Goal: Task Accomplishment & Management: Manage account settings

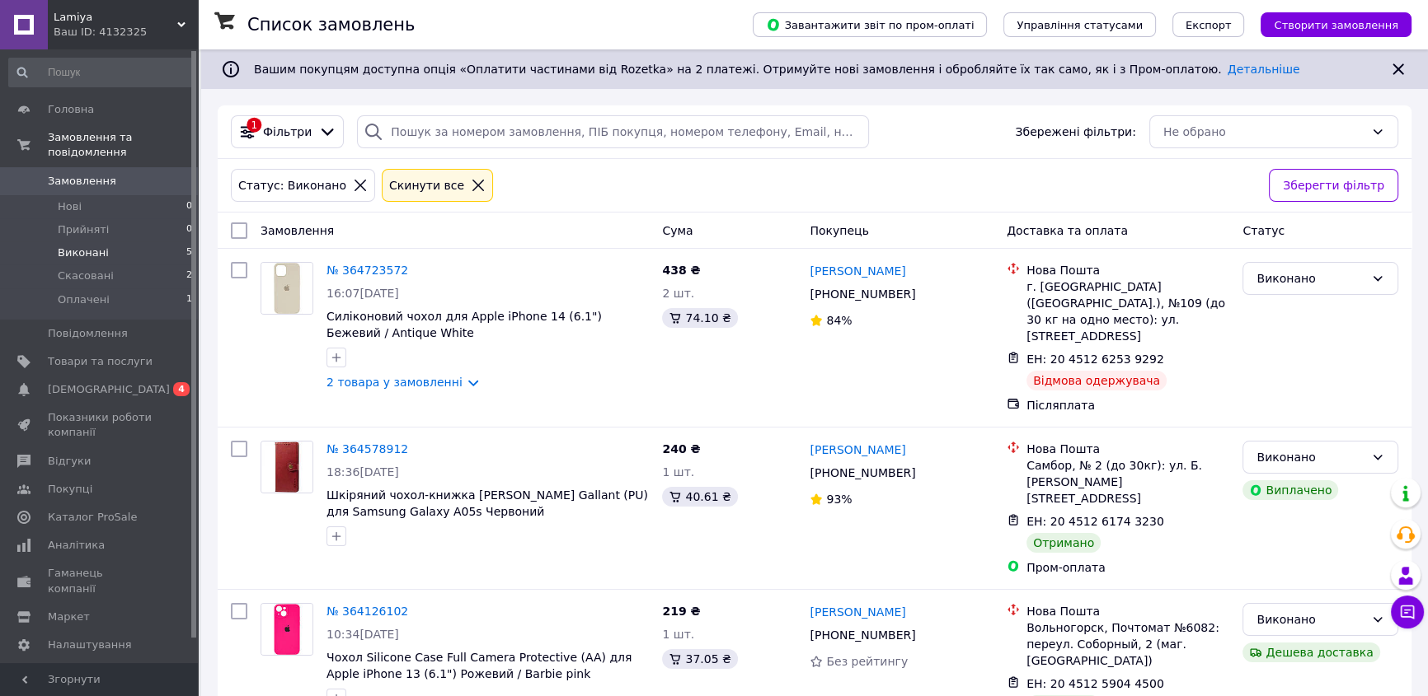
click at [500, 181] on div "Статус: Виконано Cкинути все" at bounding box center [742, 186] width 1031 height 40
click at [91, 174] on span "Замовлення" at bounding box center [82, 181] width 68 height 15
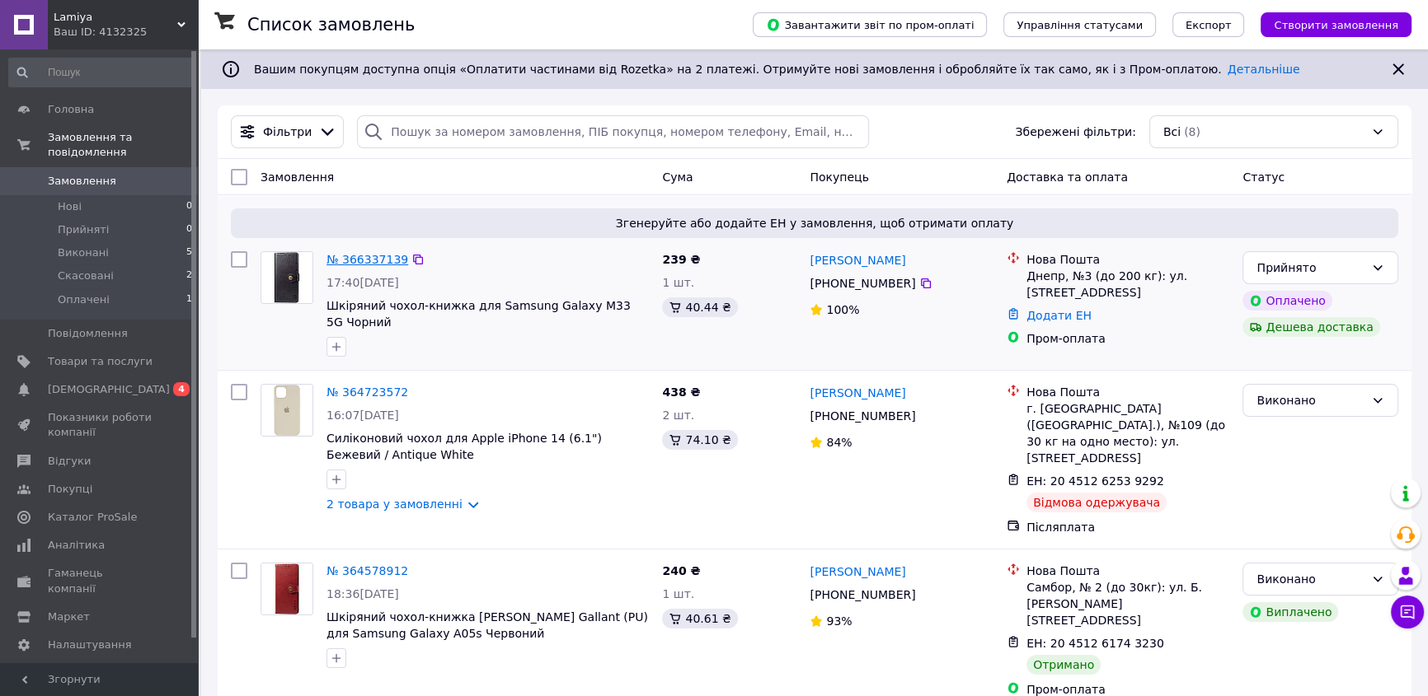
click at [371, 256] on link "№ 366337139" at bounding box center [367, 259] width 82 height 13
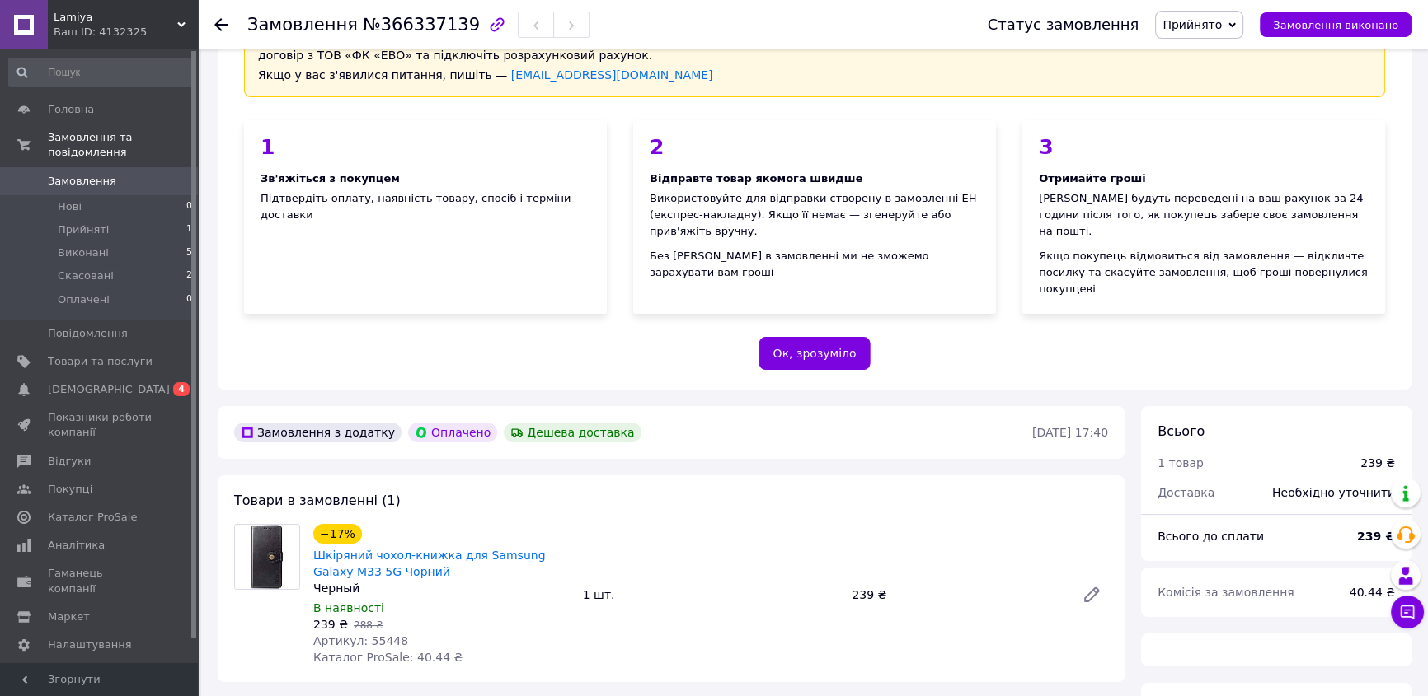
scroll to position [299, 0]
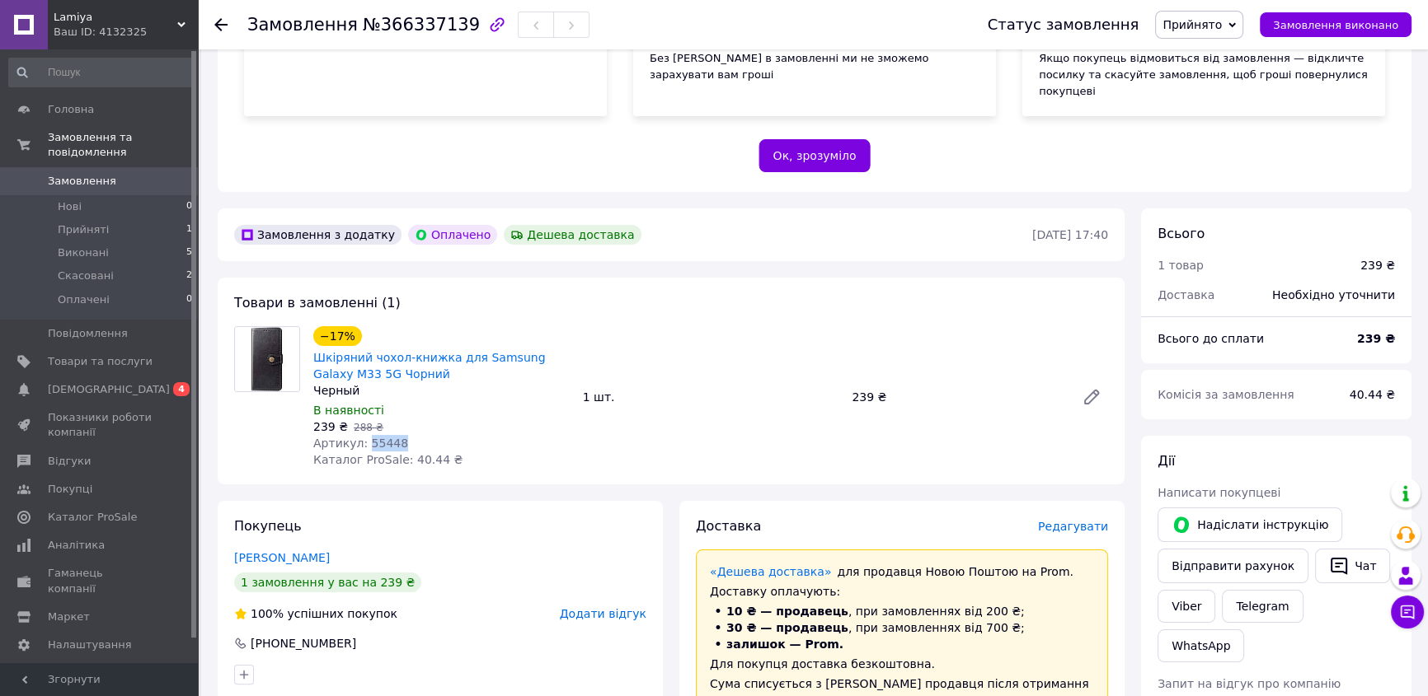
drag, startPoint x: 396, startPoint y: 409, endPoint x: 364, endPoint y: 405, distance: 31.6
click at [364, 435] on div "Артикул: 55448" at bounding box center [441, 443] width 256 height 16
copy span "55448"
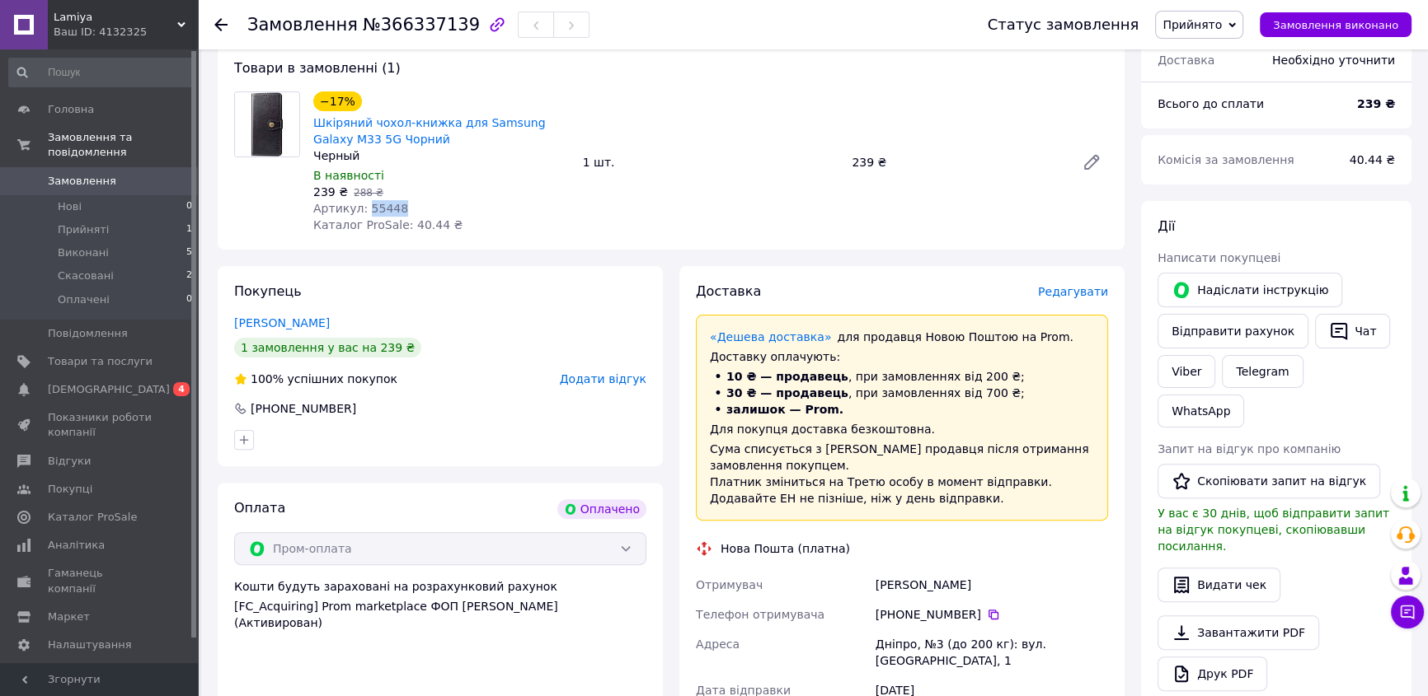
scroll to position [399, 0]
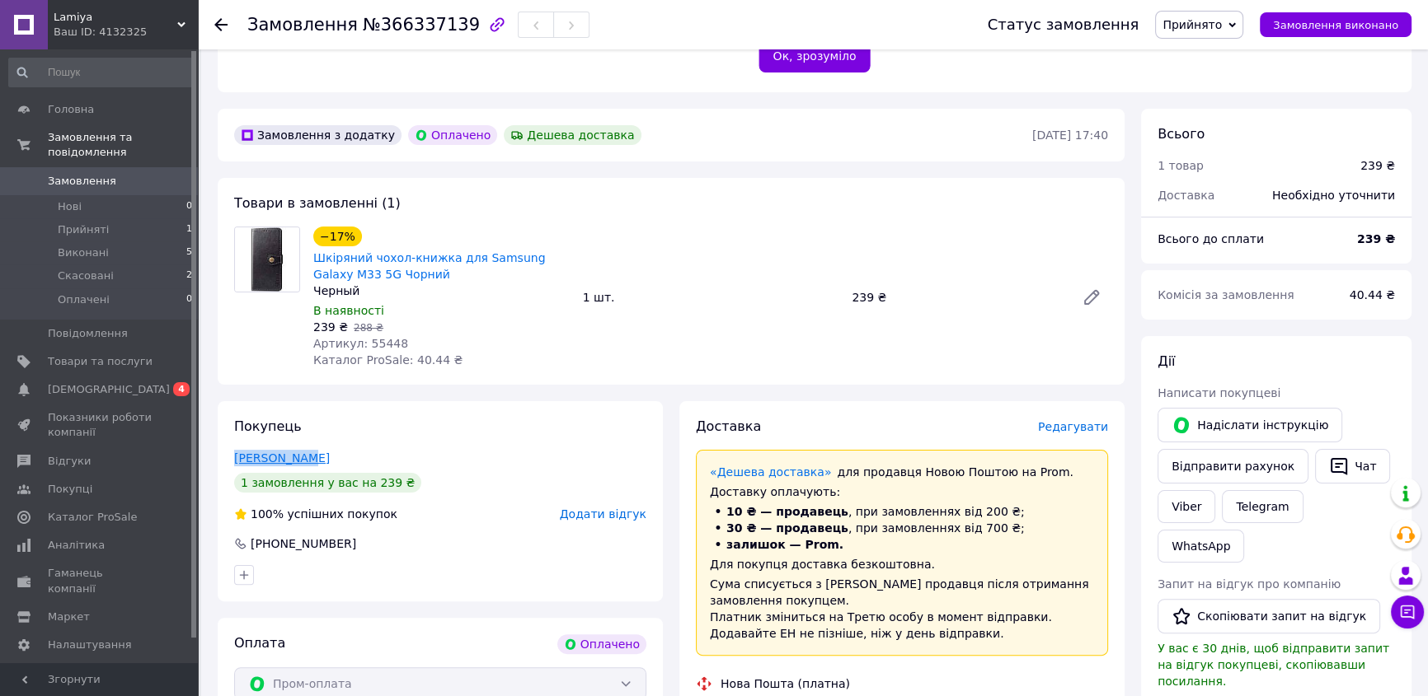
drag, startPoint x: 285, startPoint y: 422, endPoint x: 234, endPoint y: 423, distance: 51.1
click at [234, 450] on div "Кулига Зина" at bounding box center [440, 458] width 412 height 16
copy link "Кулига Зина"
drag, startPoint x: 358, startPoint y: 508, endPoint x: 248, endPoint y: 509, distance: 109.6
click at [248, 536] on div "[PHONE_NUMBER]" at bounding box center [439, 544] width 415 height 16
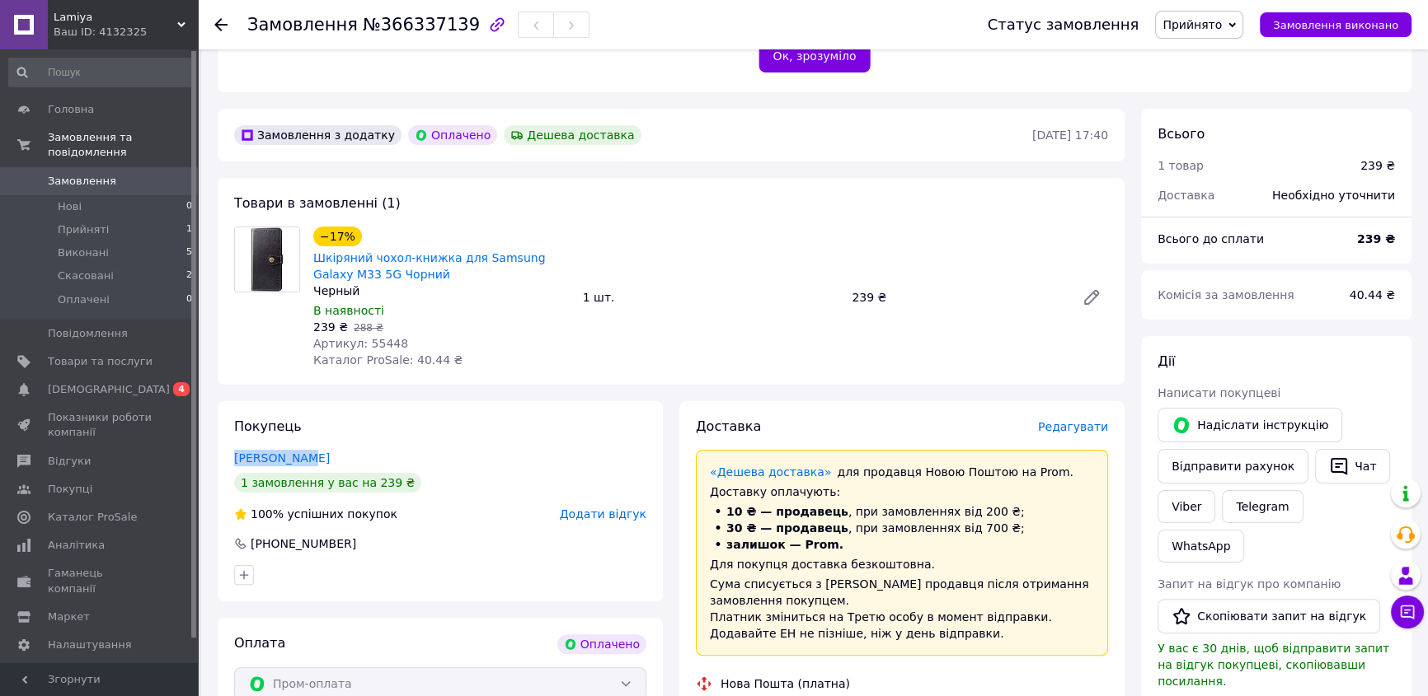
copy div "[PHONE_NUMBER]"
click at [537, 401] on div "Покупець Кулига Зина 1 замовлення у вас на 239 ₴ 100% успішних покупок Додати в…" at bounding box center [440, 501] width 445 height 200
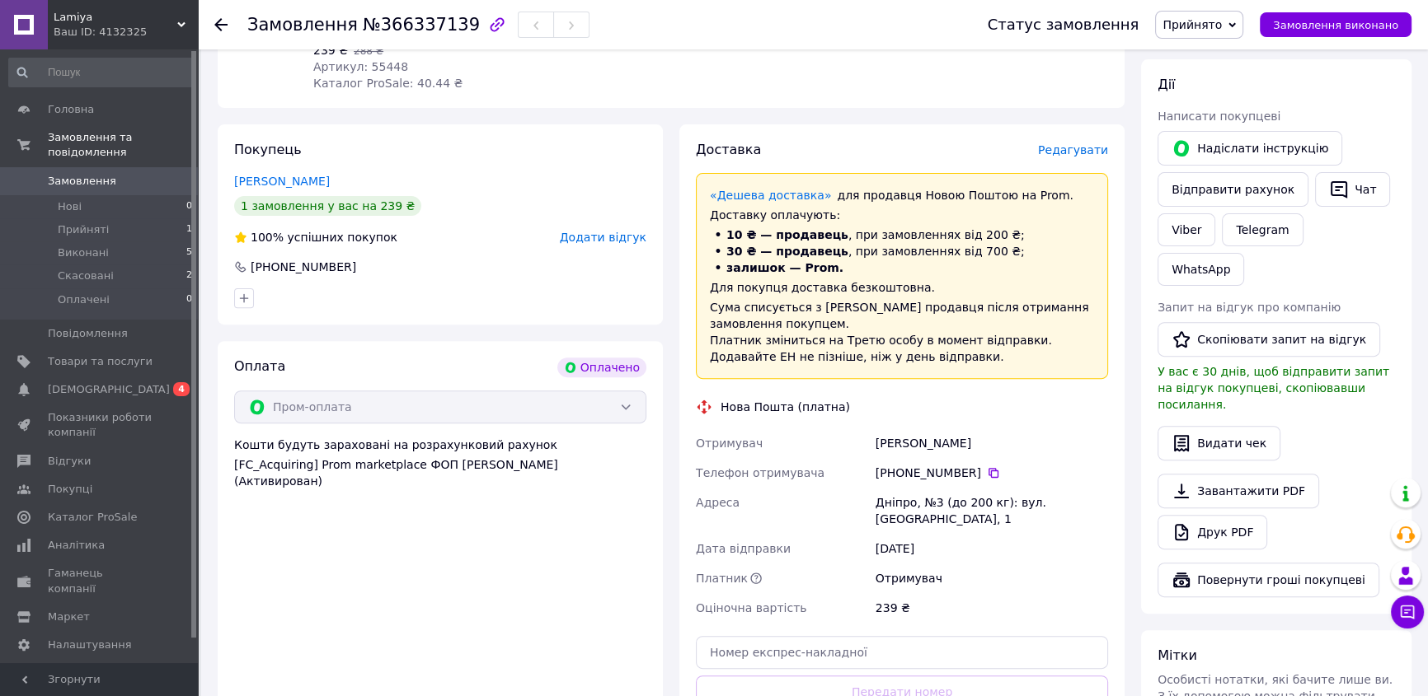
scroll to position [699, 0]
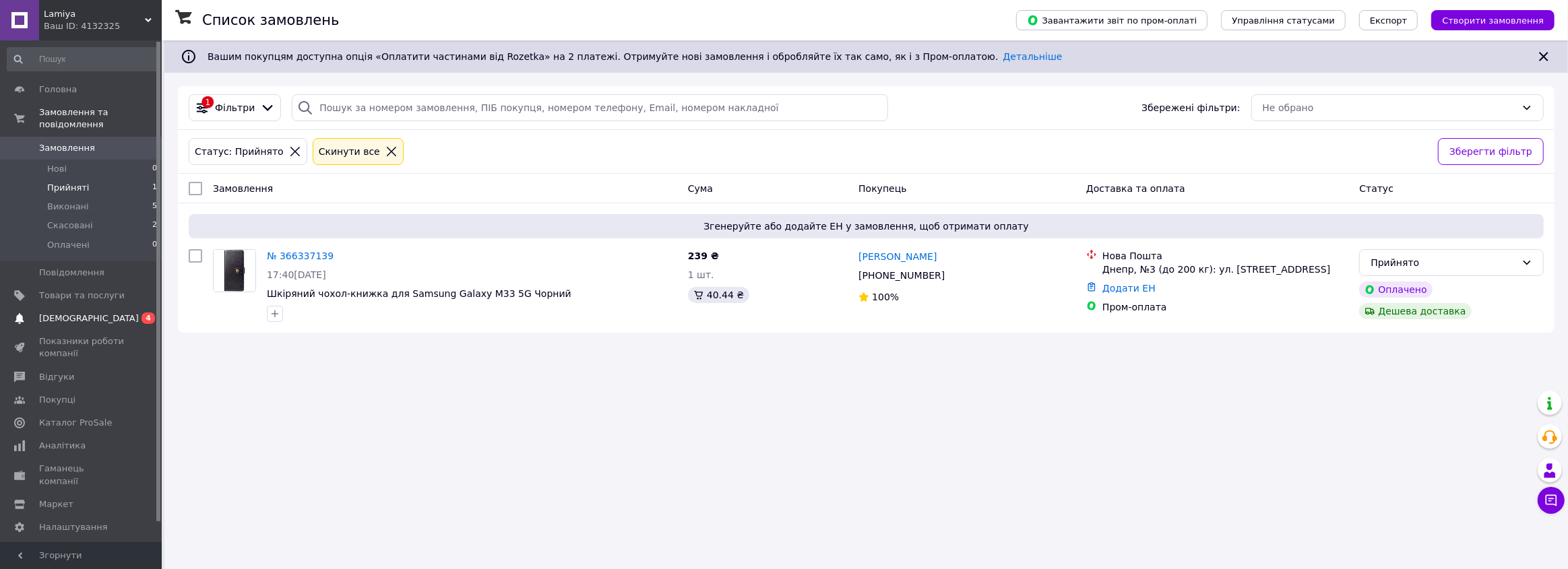
click at [98, 312] on span "[DEMOGRAPHIC_DATA]" at bounding box center [82, 318] width 86 height 12
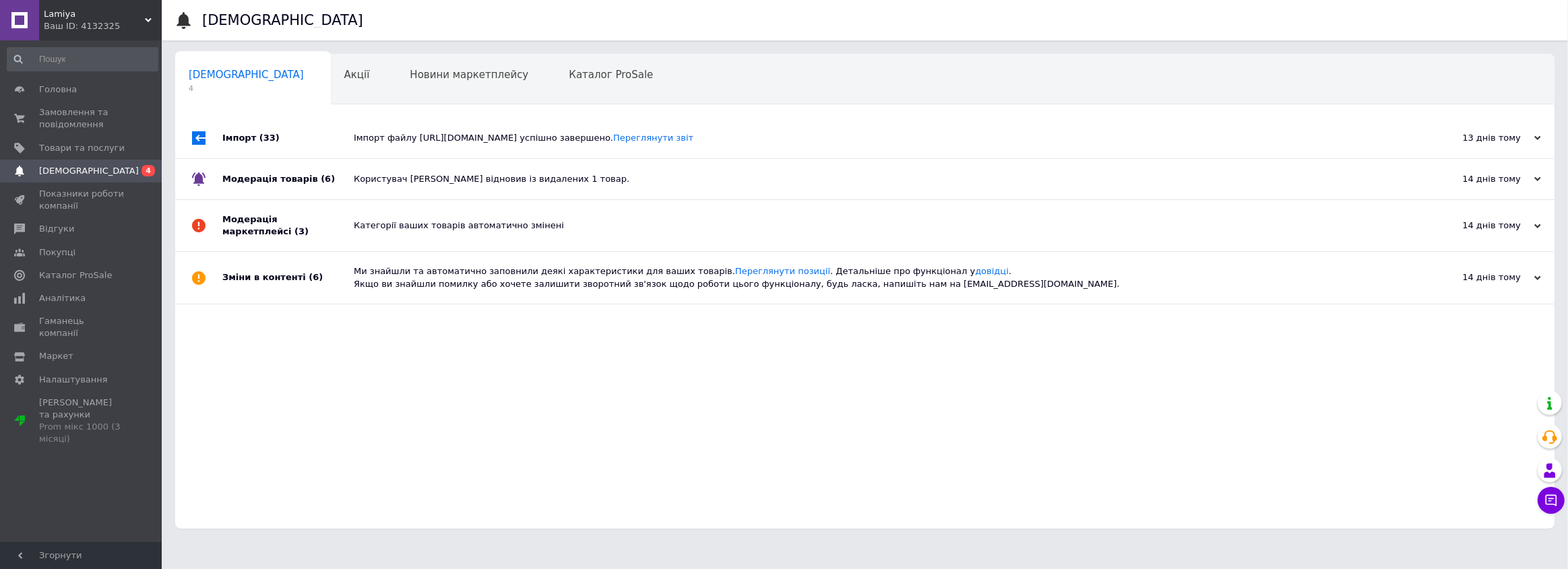
click at [86, 175] on span "[DEMOGRAPHIC_DATA]" at bounding box center [89, 171] width 100 height 12
click at [77, 95] on span "Головна" at bounding box center [82, 89] width 86 height 12
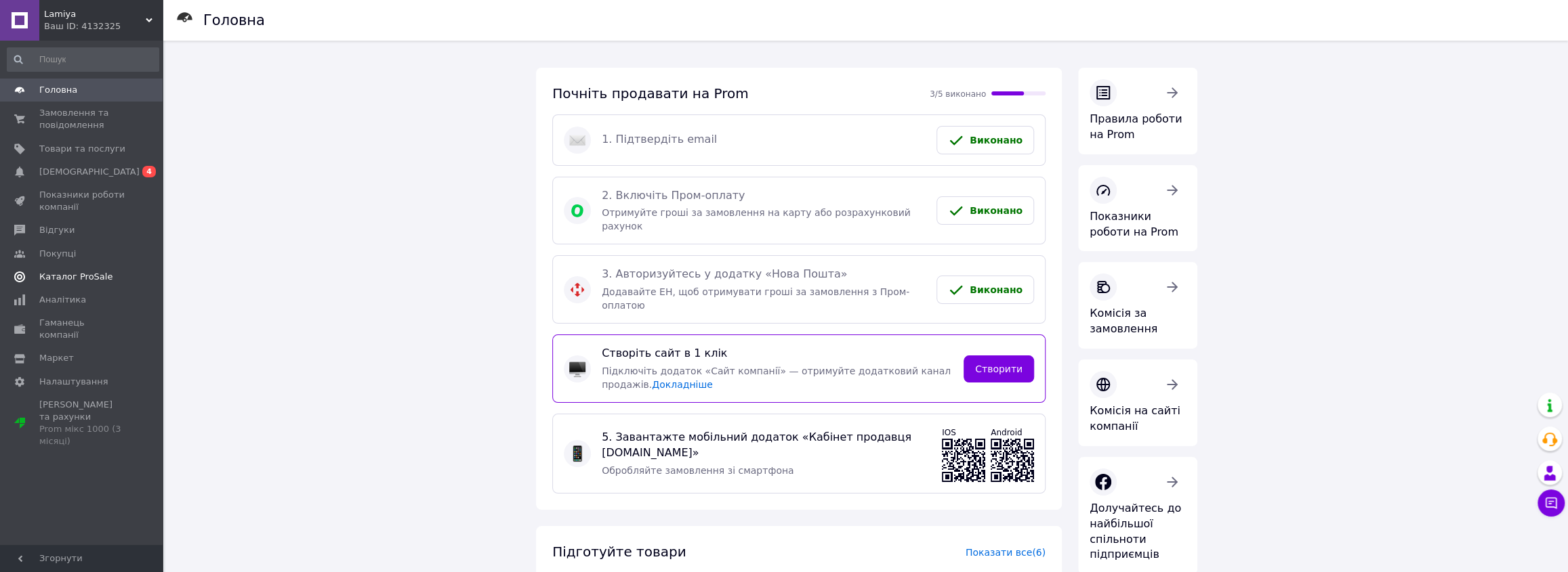
click at [63, 286] on link "Каталог ProSale" at bounding box center [83, 277] width 166 height 23
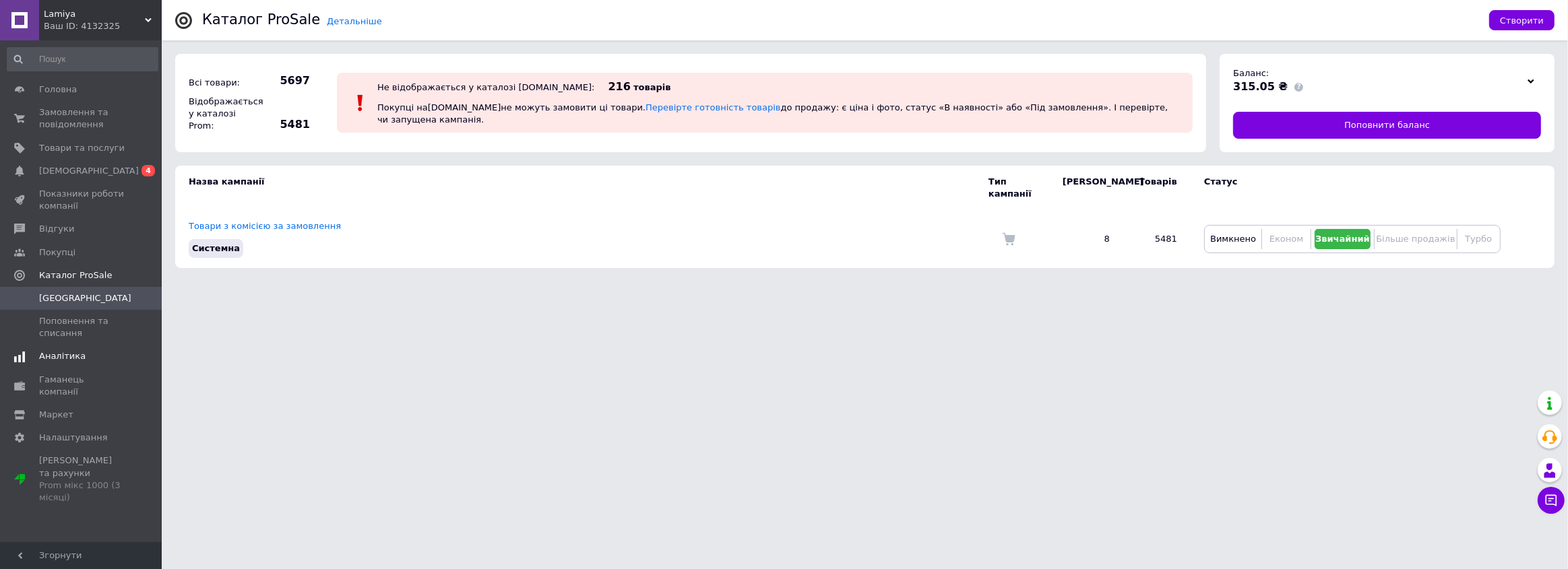
click at [76, 358] on span "Аналітика" at bounding box center [62, 356] width 47 height 12
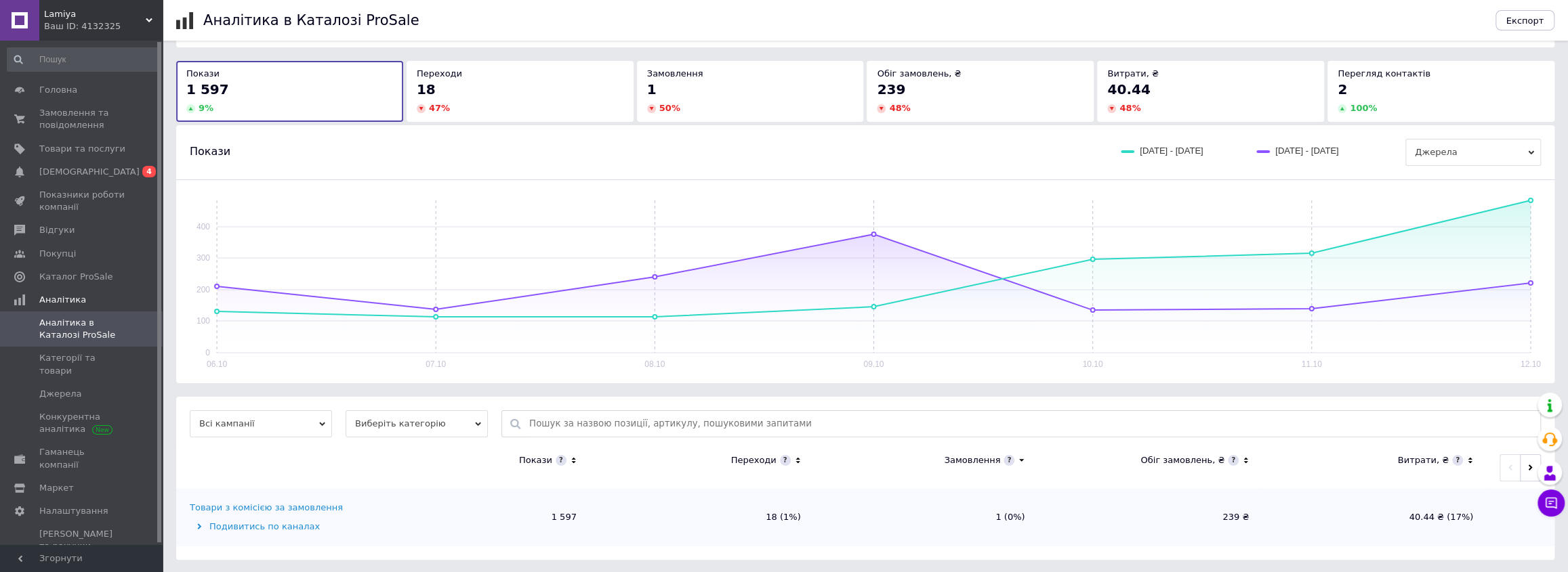
scroll to position [62, 0]
click at [90, 362] on span "Категорії та товари" at bounding box center [82, 365] width 86 height 25
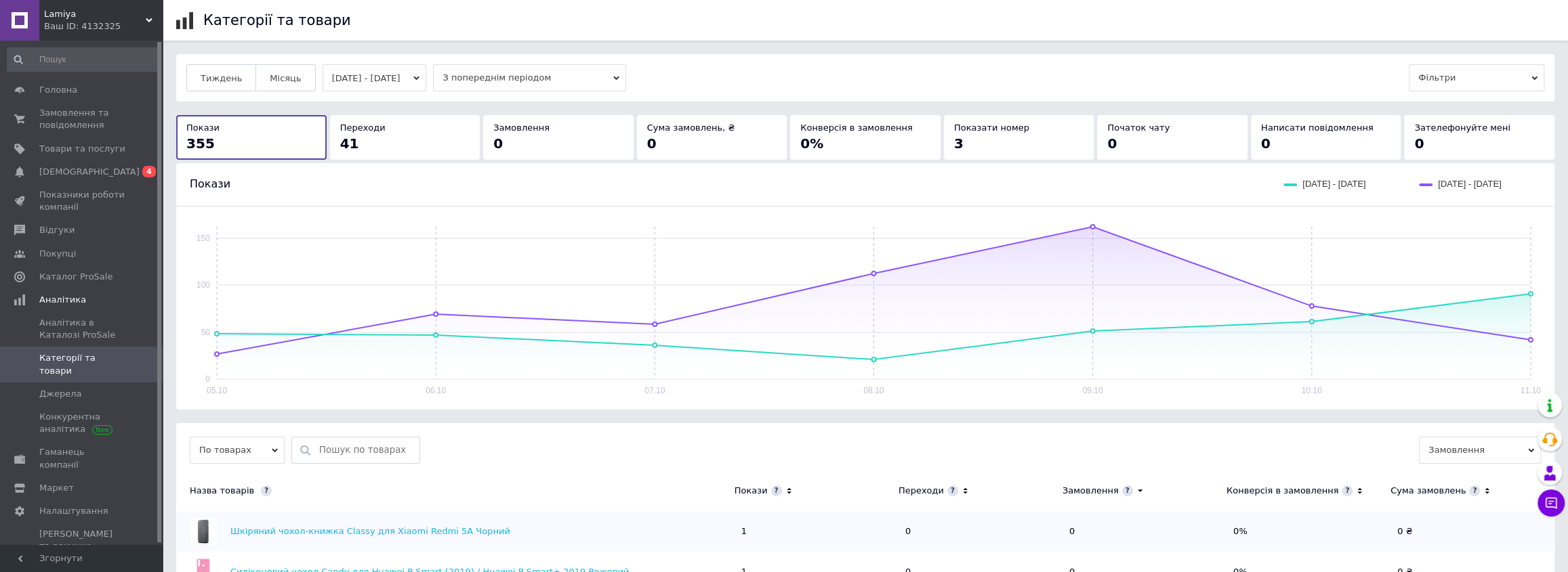
click at [406, 82] on button "[DATE] - [DATE]" at bounding box center [374, 77] width 104 height 27
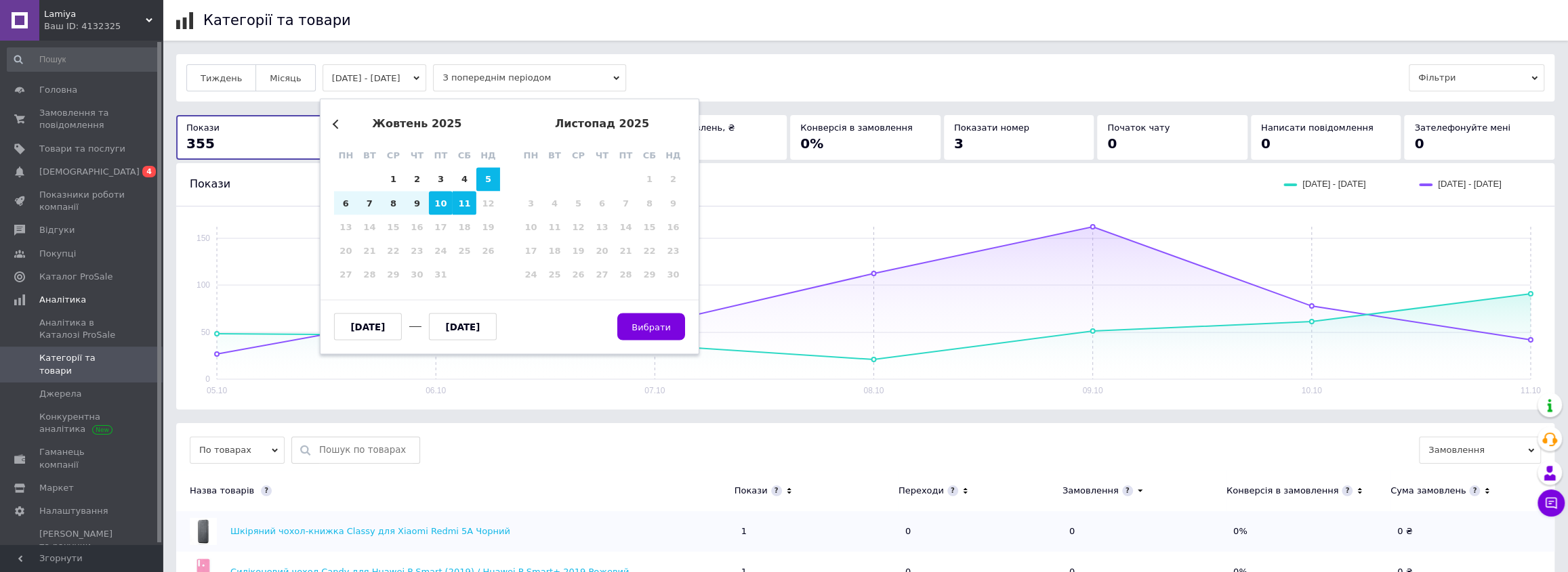
drag, startPoint x: 430, startPoint y: 218, endPoint x: 433, endPoint y: 210, distance: 8.5
click at [430, 222] on div "17" at bounding box center [441, 227] width 24 height 24
click at [434, 206] on div "10" at bounding box center [441, 203] width 24 height 24
type input "[DATE]"
click at [468, 200] on div "11" at bounding box center [465, 203] width 24 height 24
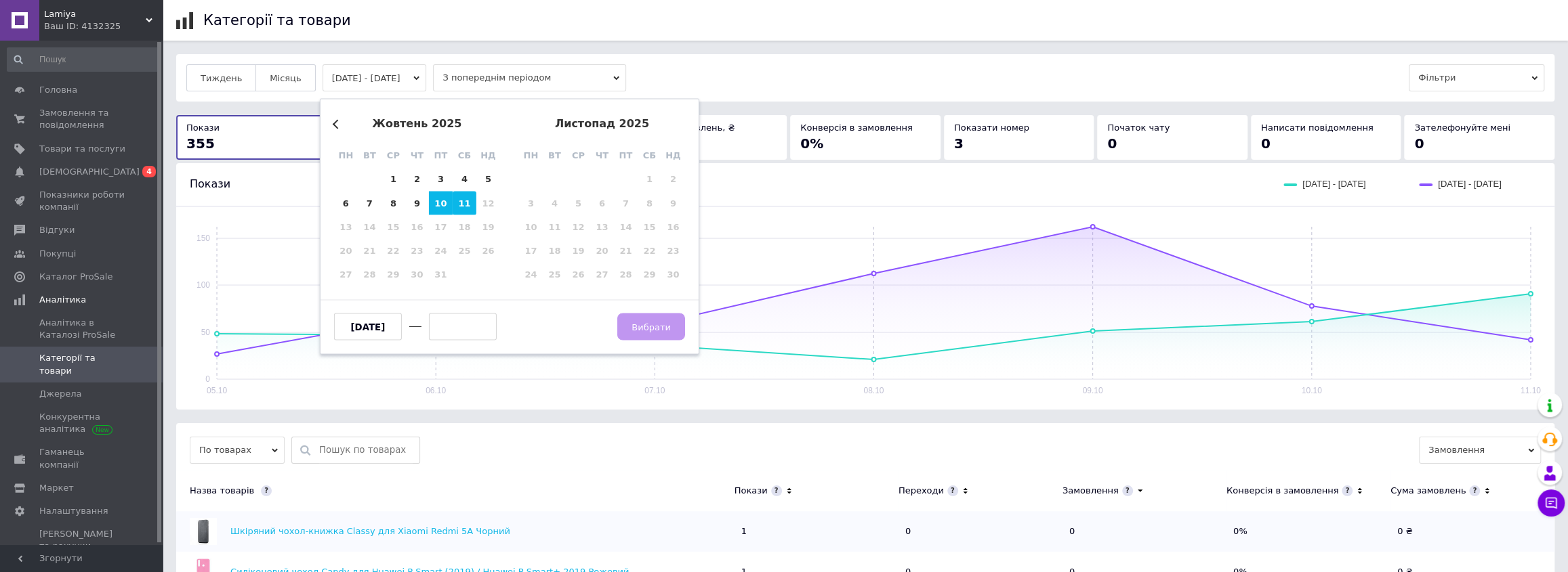
type input "[DATE]"
drag, startPoint x: 658, startPoint y: 326, endPoint x: 572, endPoint y: 353, distance: 90.1
click at [658, 325] on span "Вибрати" at bounding box center [651, 327] width 39 height 10
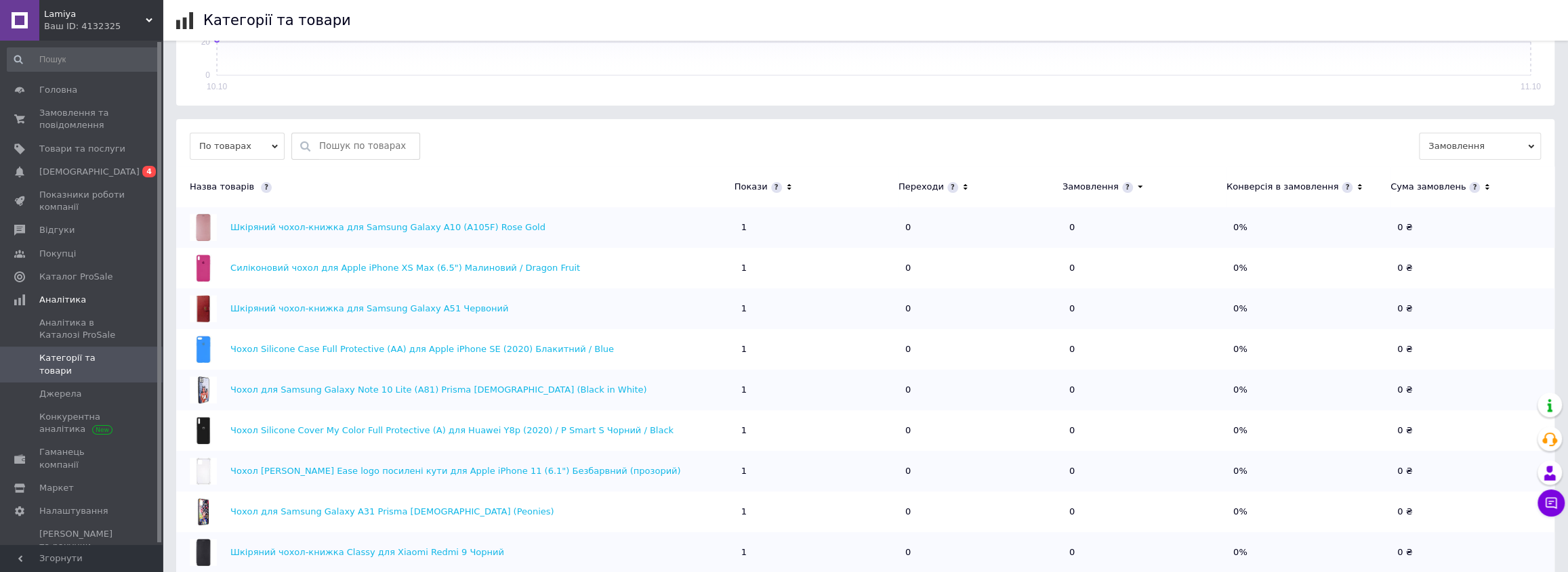
scroll to position [228, 0]
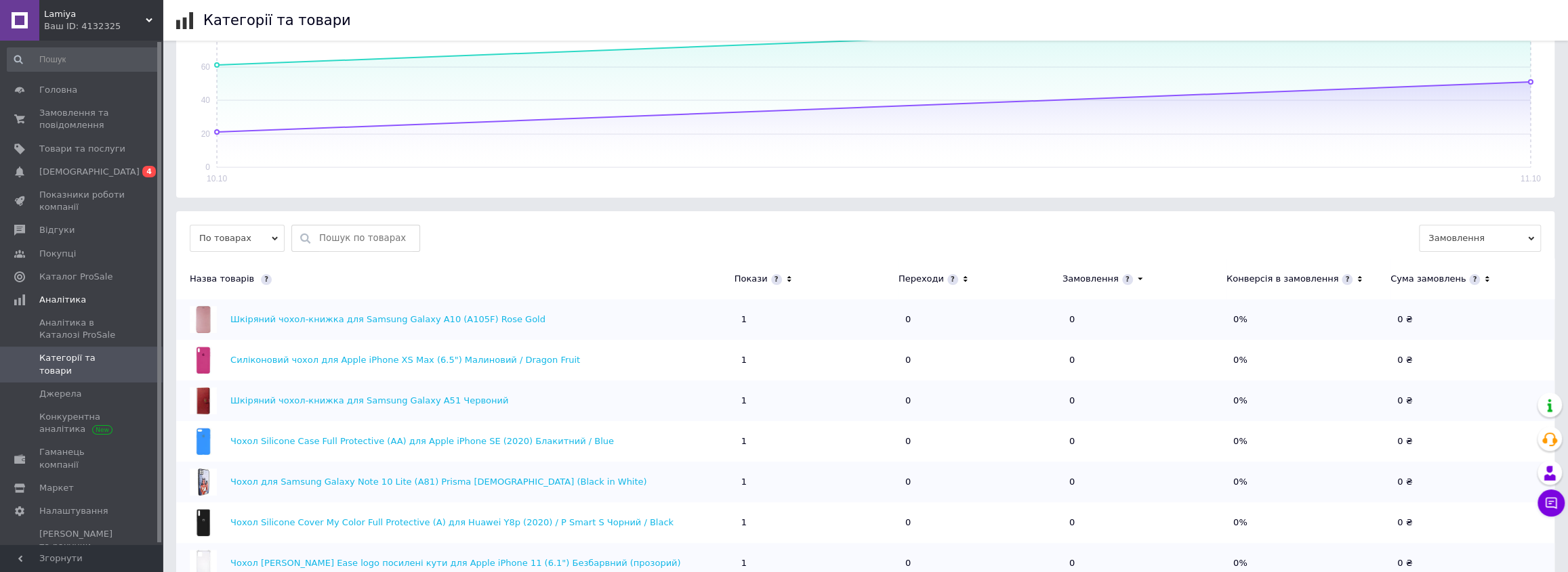
click at [961, 277] on icon at bounding box center [965, 279] width 9 height 12
click at [961, 279] on icon at bounding box center [965, 279] width 9 height 12
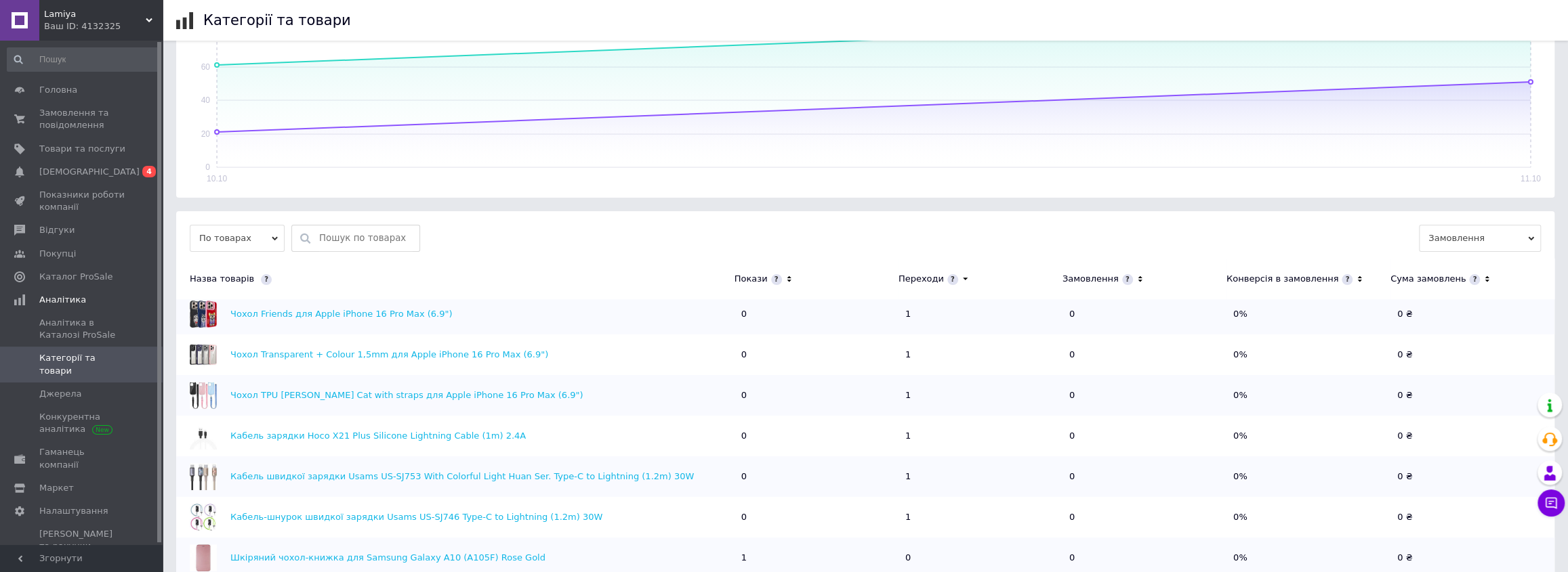
scroll to position [0, 0]
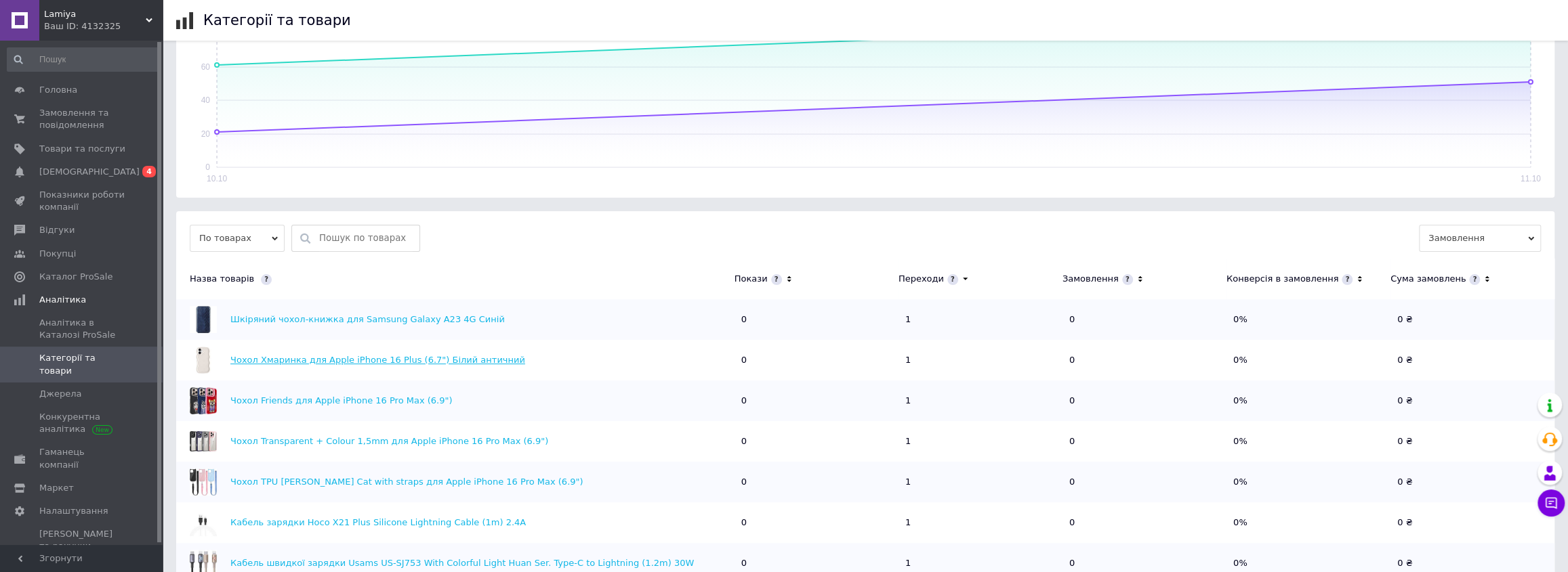
click at [291, 359] on link "Чохол Хмаринка для Apple iPhone 16 Plus (6.7") Білий античний" at bounding box center [377, 360] width 295 height 10
